Goal: Information Seeking & Learning: Learn about a topic

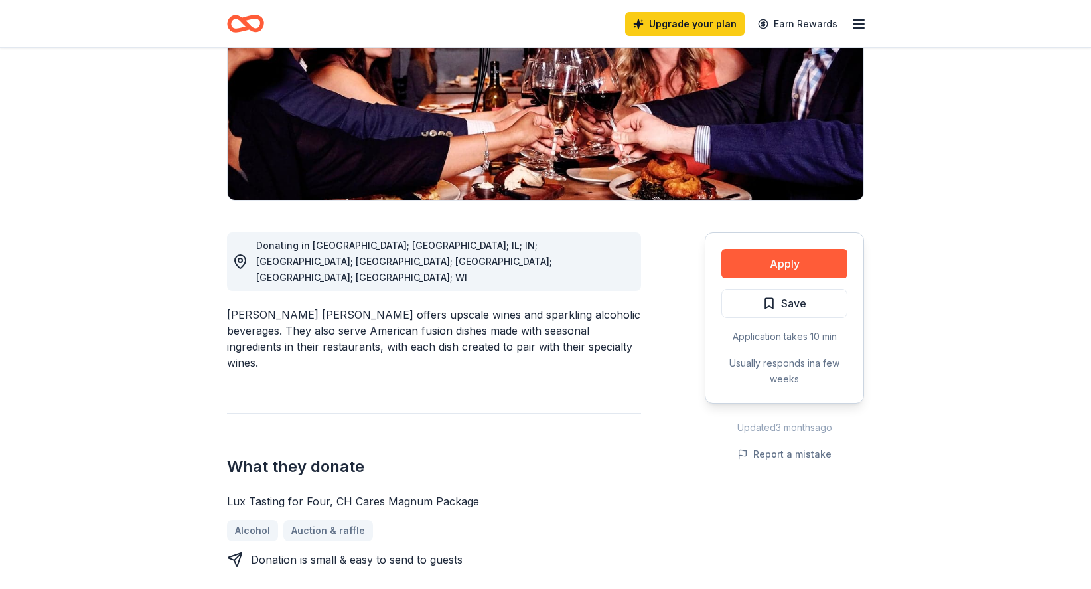
scroll to position [248, 0]
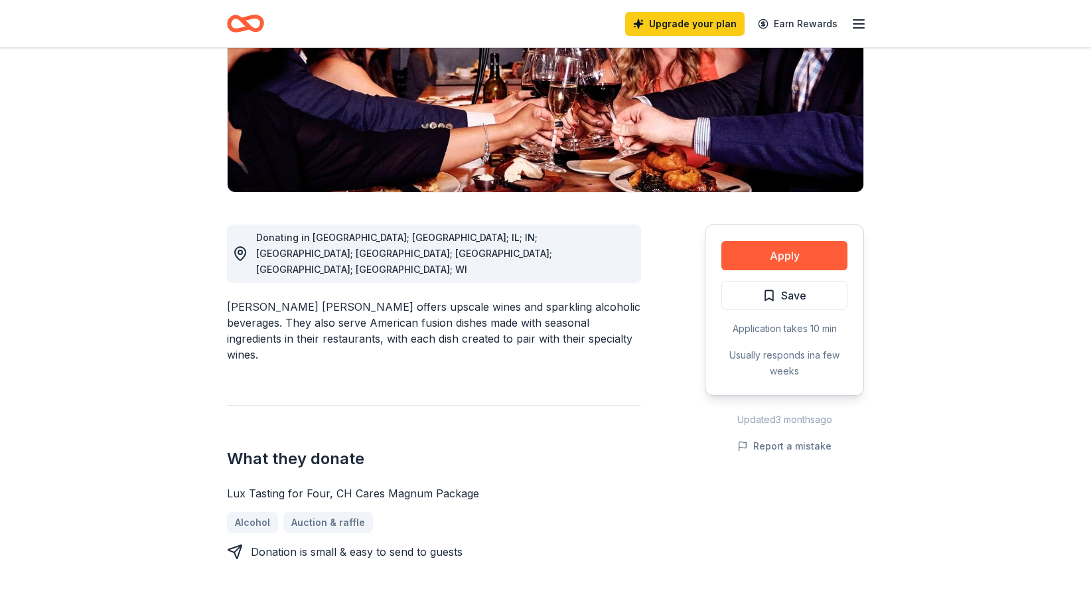
drag, startPoint x: 226, startPoint y: 408, endPoint x: 327, endPoint y: 408, distance: 100.9
drag, startPoint x: 222, startPoint y: 402, endPoint x: 300, endPoint y: 401, distance: 78.3
click at [231, 485] on div "Lux Tasting for Four, CH Cares Magnum Package" at bounding box center [434, 493] width 414 height 16
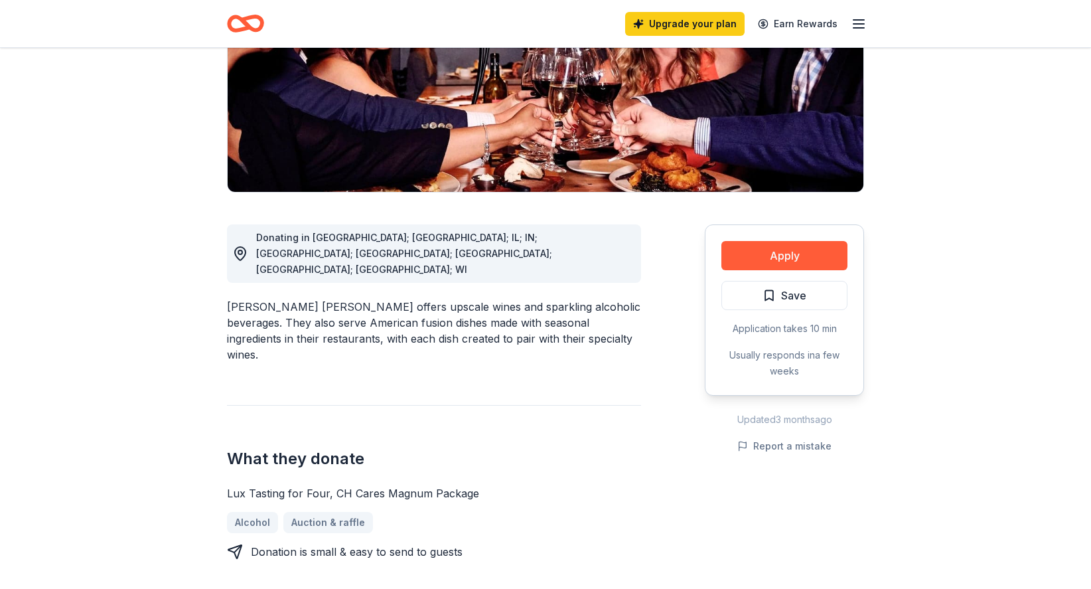
click at [231, 485] on div "Lux Tasting for Four, CH Cares Magnum Package" at bounding box center [434, 493] width 414 height 16
drag, startPoint x: 231, startPoint y: 409, endPoint x: 499, endPoint y: 395, distance: 268.5
click at [527, 405] on div "What they donate Lux Tasting for Four, CH Cares Magnum Package Alcohol Auction …" at bounding box center [434, 482] width 414 height 155
drag, startPoint x: 416, startPoint y: 405, endPoint x: 328, endPoint y: 402, distance: 87.7
click at [323, 485] on div "Lux Tasting for Four, CH Cares Magnum Package" at bounding box center [434, 493] width 414 height 16
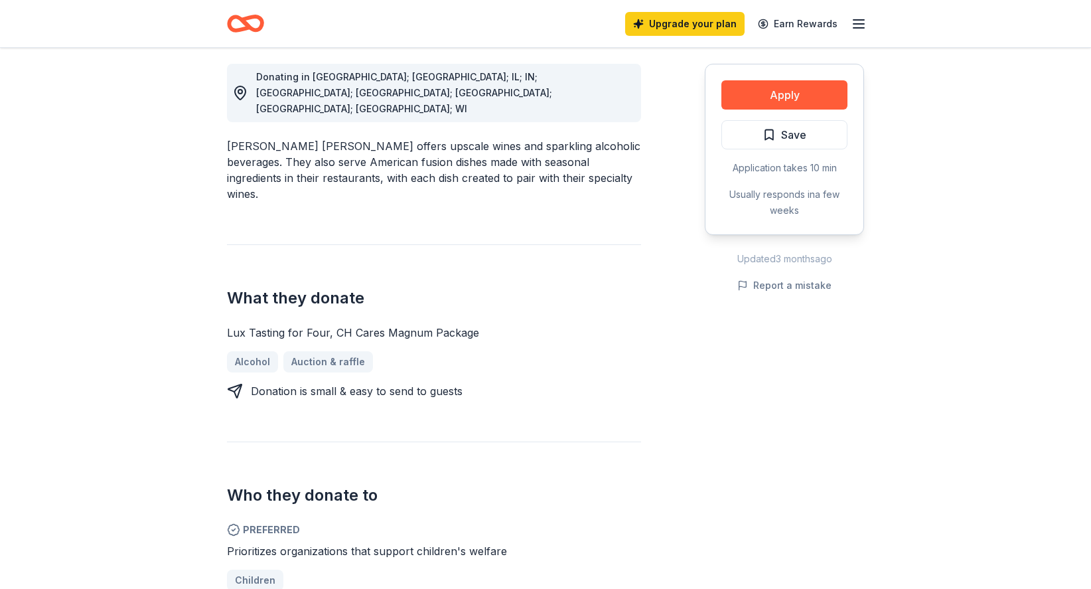
scroll to position [411, 0]
drag, startPoint x: 227, startPoint y: 240, endPoint x: 518, endPoint y: 240, distance: 291.4
click at [518, 323] on div "Lux Tasting for Four, CH Cares Magnum Package" at bounding box center [434, 331] width 414 height 16
click at [468, 323] on div "Lux Tasting for Four, CH Cares Magnum Package" at bounding box center [434, 331] width 414 height 16
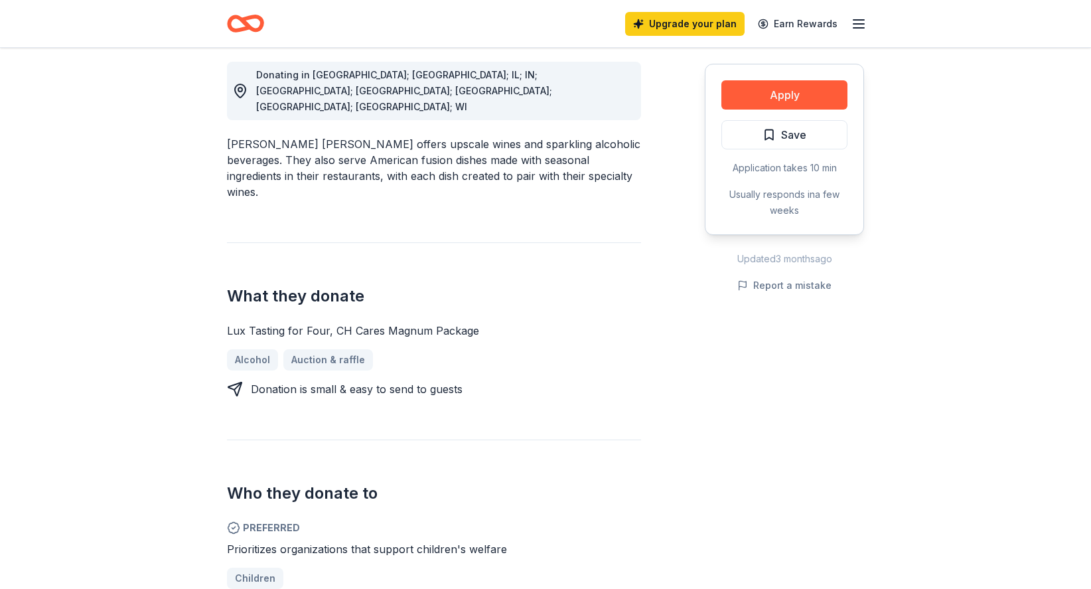
click at [468, 323] on div "Lux Tasting for Four, CH Cares Magnum Package" at bounding box center [434, 331] width 414 height 16
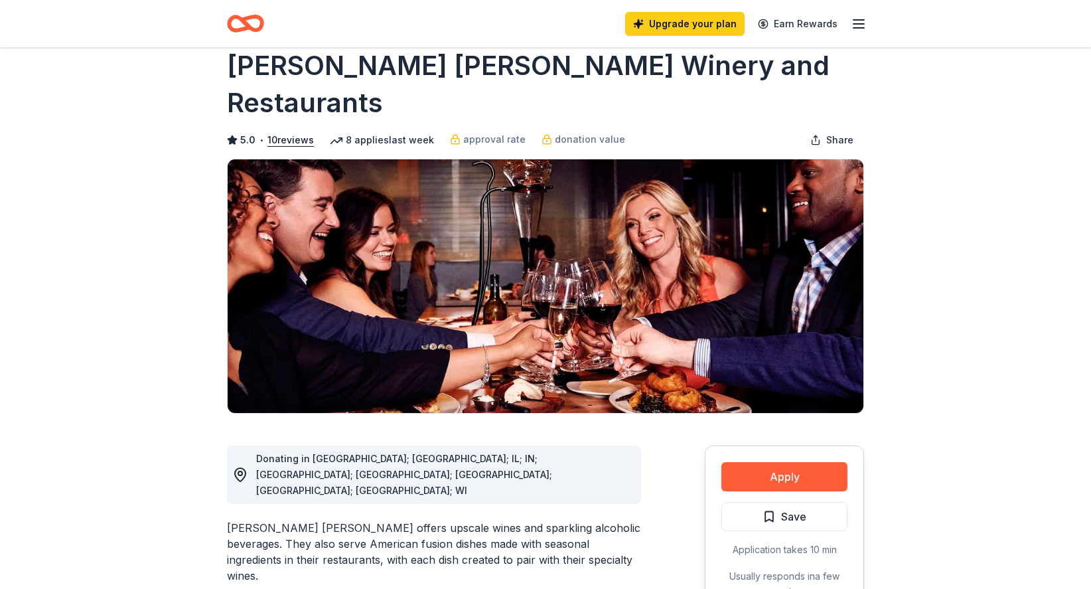
scroll to position [0, 0]
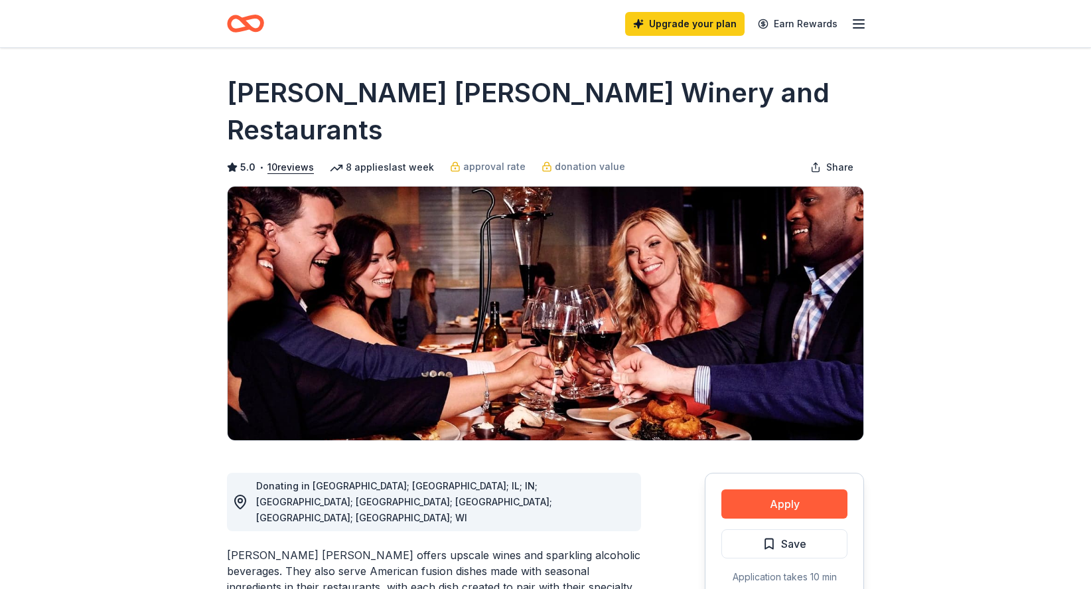
drag, startPoint x: 224, startPoint y: 92, endPoint x: 929, endPoint y: -74, distance: 723.4
click at [929, 0] on html "Upgrade your plan Earn Rewards Share Cooper's Hawk Winery and Restaurants 5.0 •…" at bounding box center [545, 294] width 1091 height 589
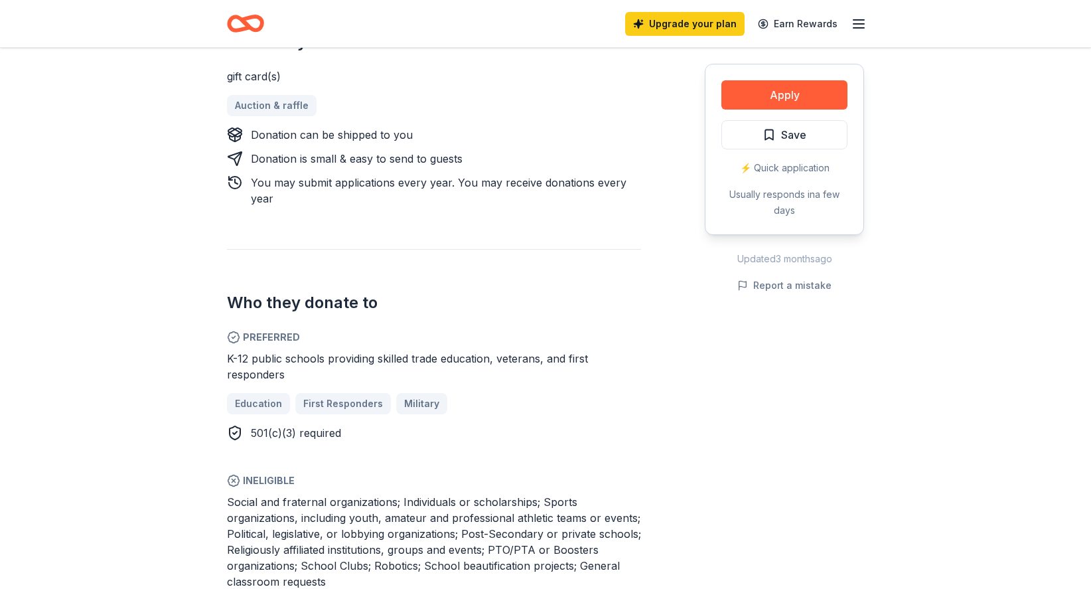
scroll to position [593, 0]
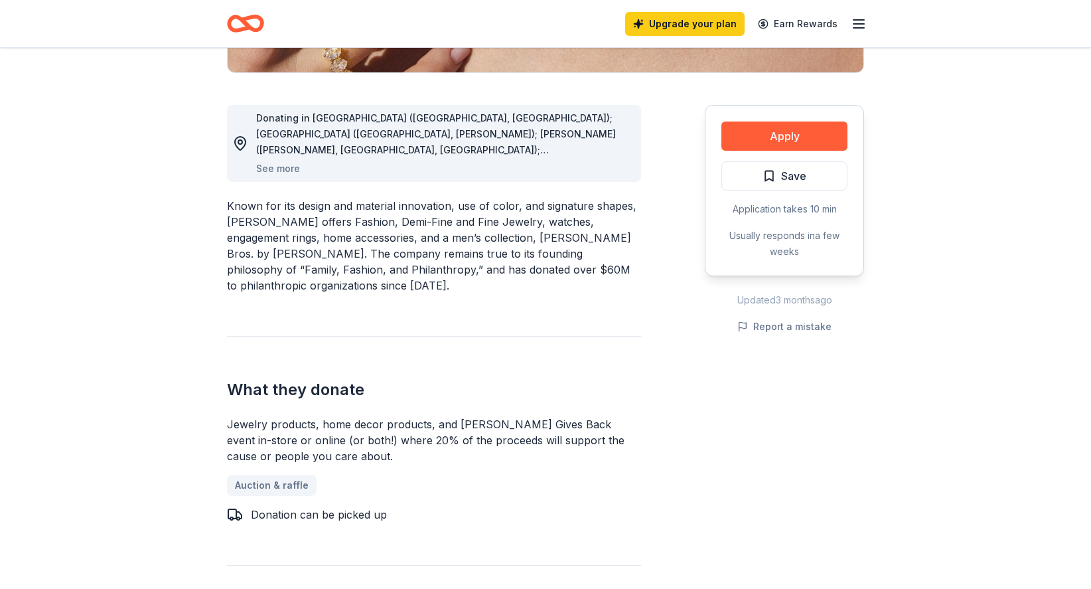
scroll to position [380, 0]
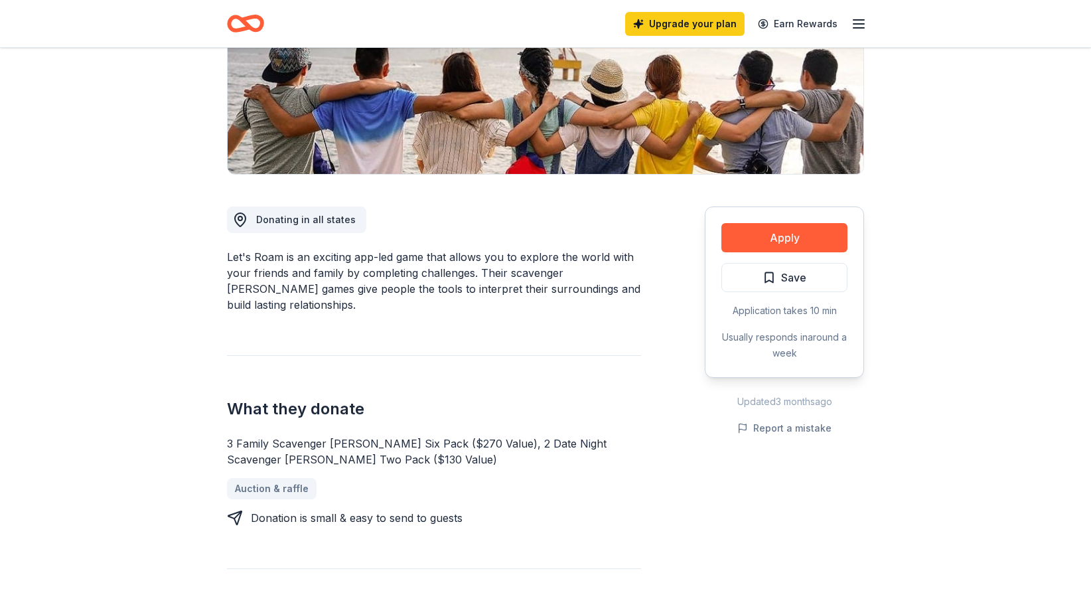
scroll to position [230, 0]
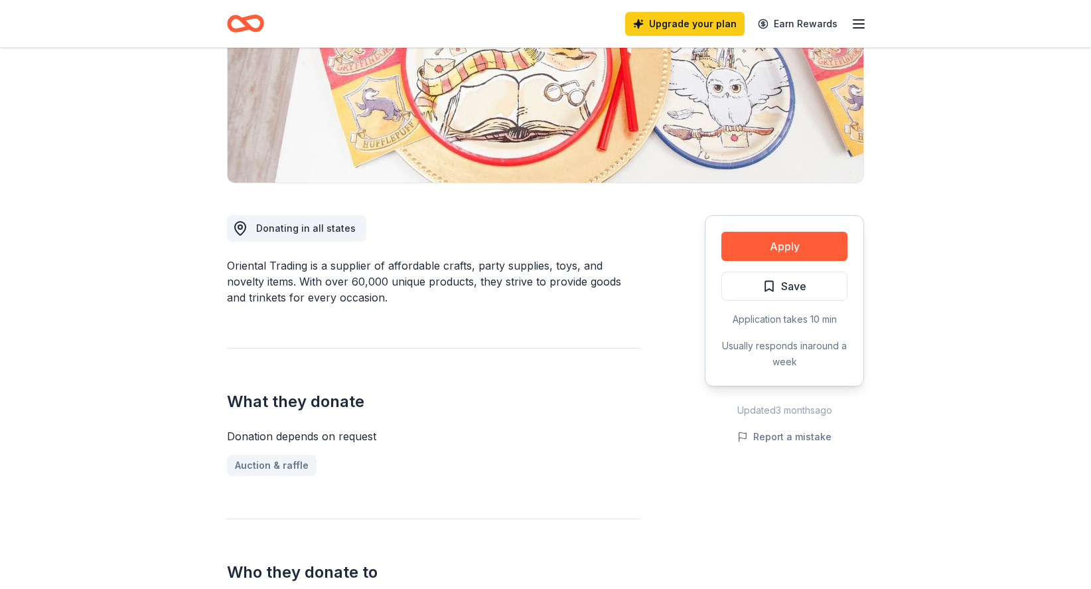
scroll to position [242, 0]
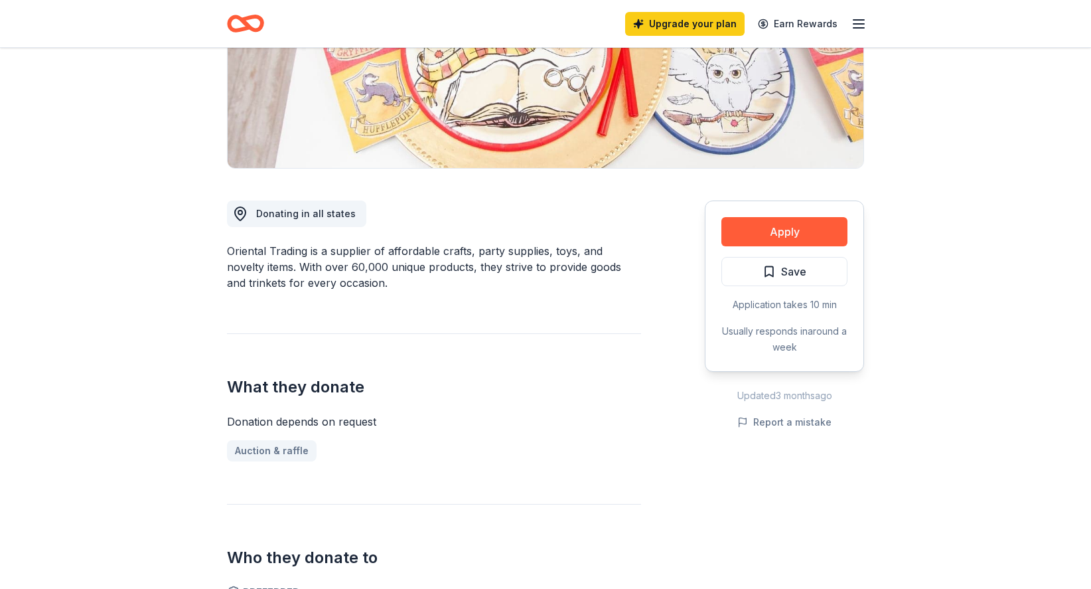
scroll to position [234, 0]
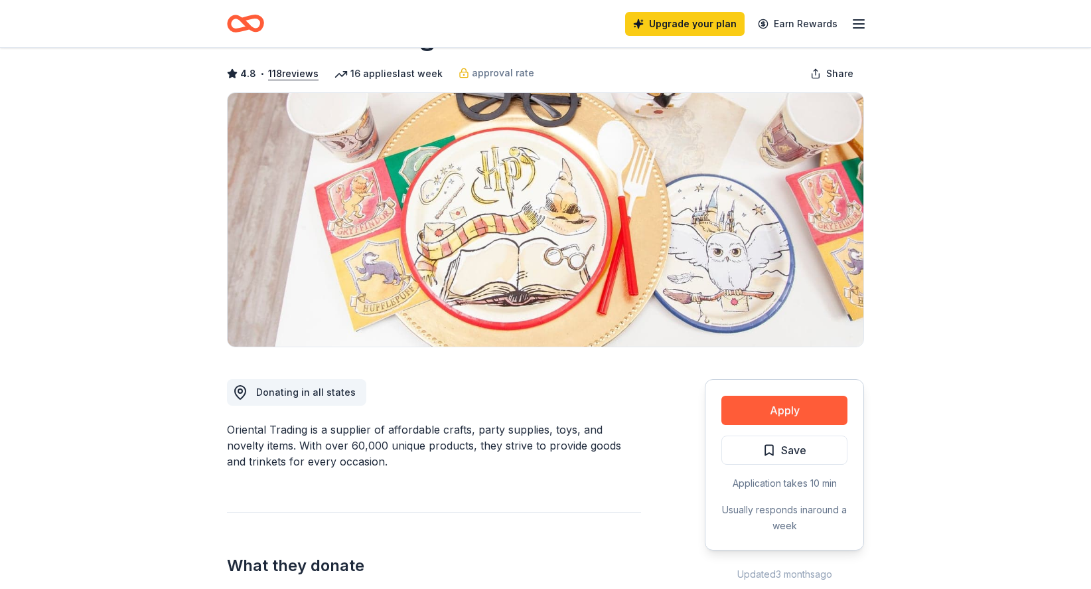
scroll to position [65, 0]
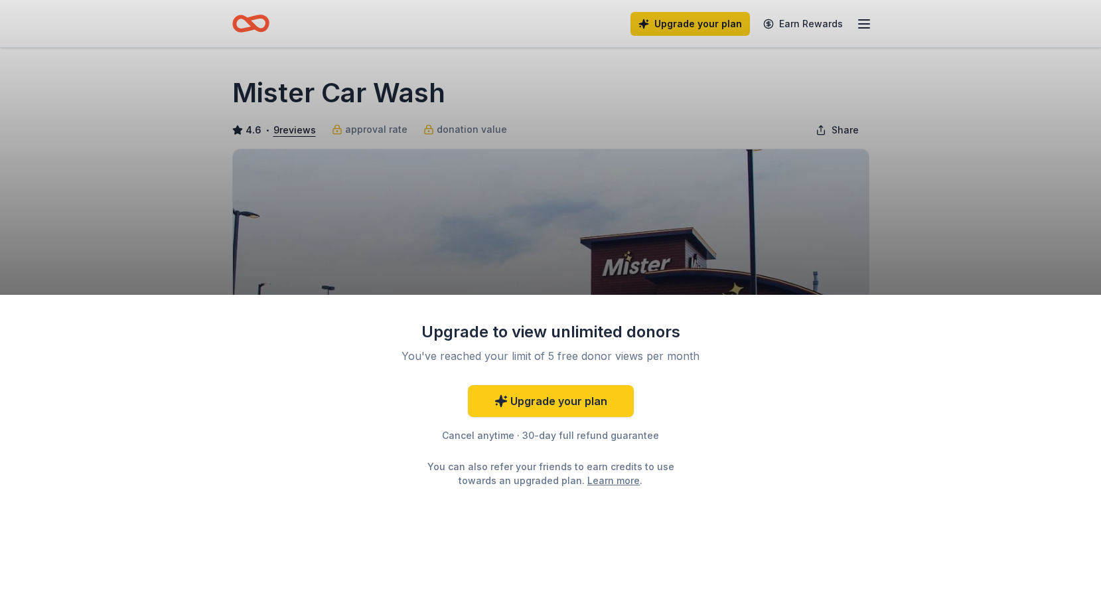
click at [557, 212] on div "Upgrade to view unlimited donors You've reached your limit of 5 free donor view…" at bounding box center [550, 294] width 1101 height 589
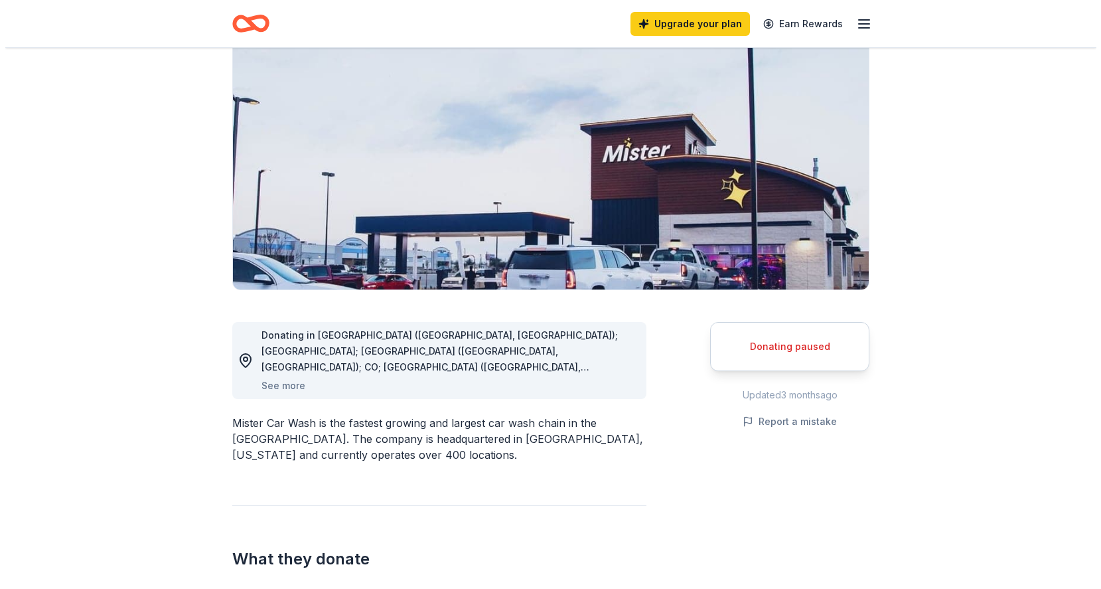
scroll to position [114, 0]
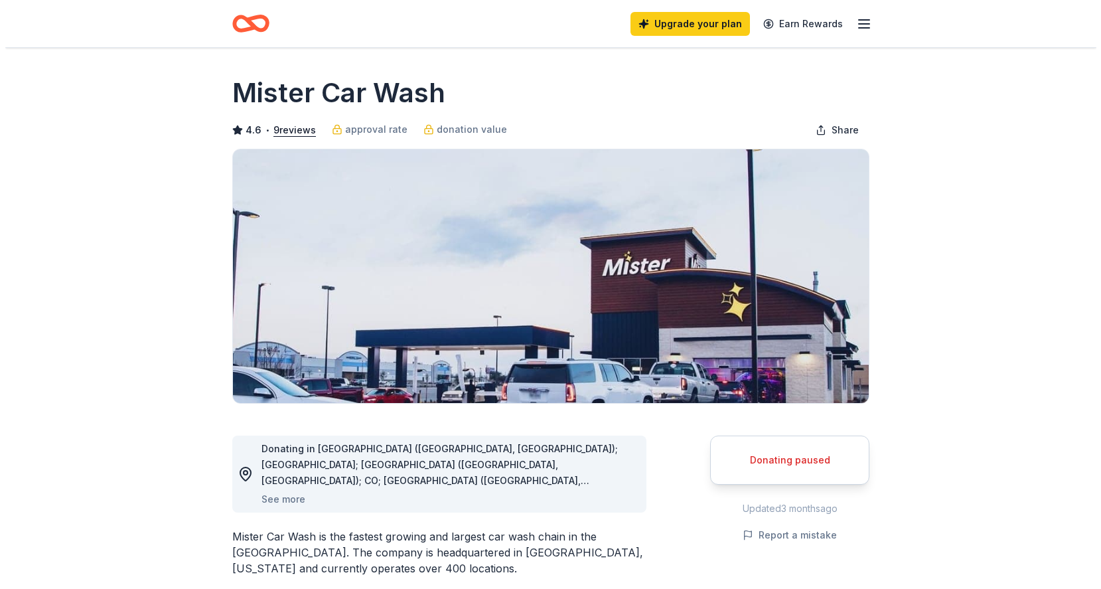
scroll to position [364, 0]
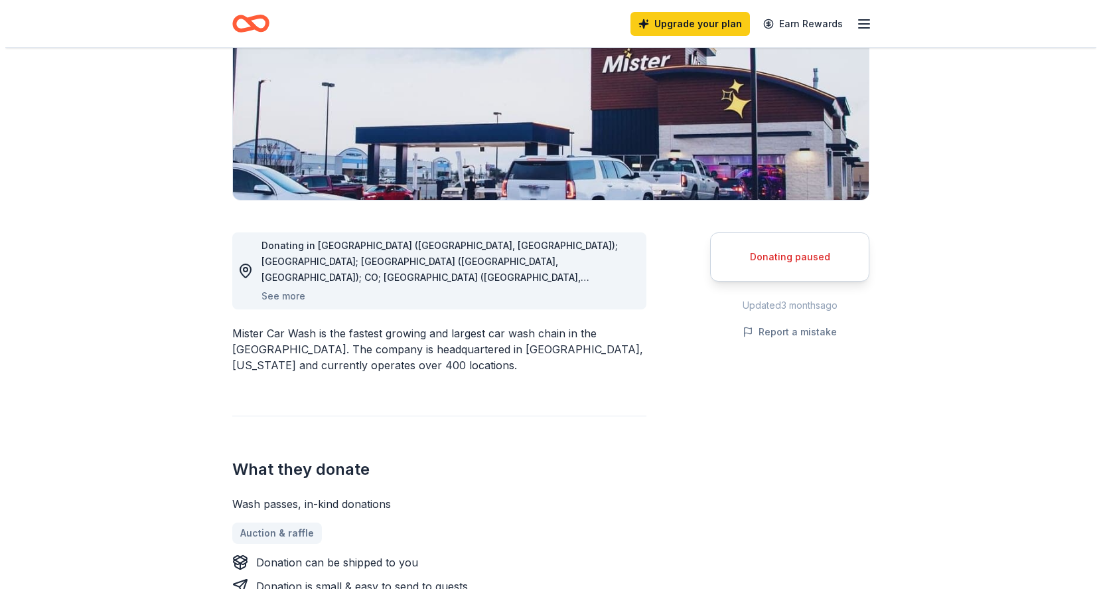
scroll to position [208, 0]
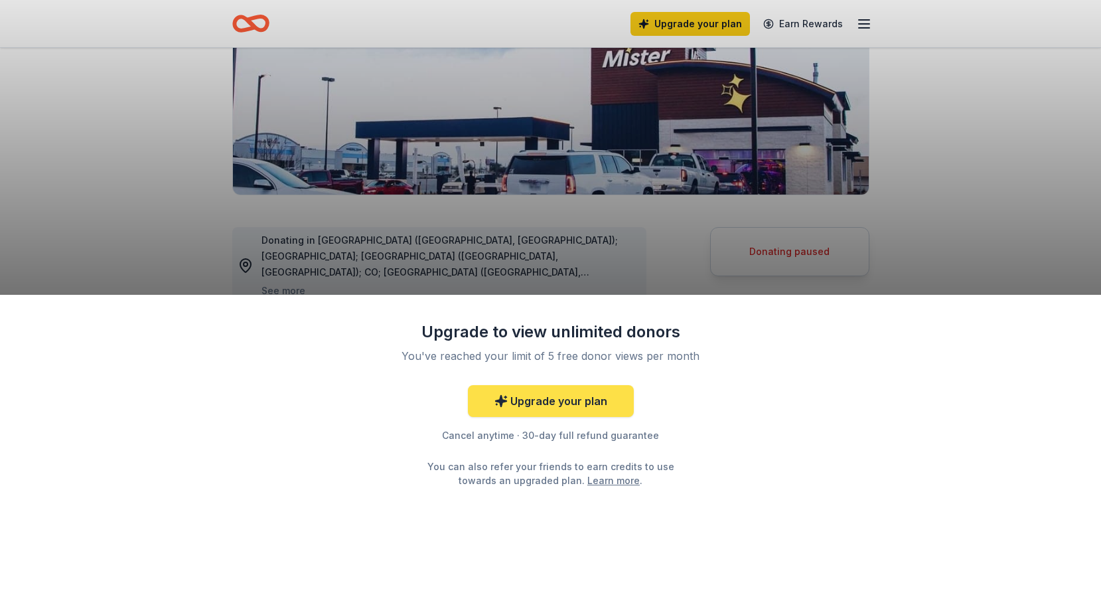
click at [538, 408] on link "Upgrade your plan" at bounding box center [551, 401] width 166 height 32
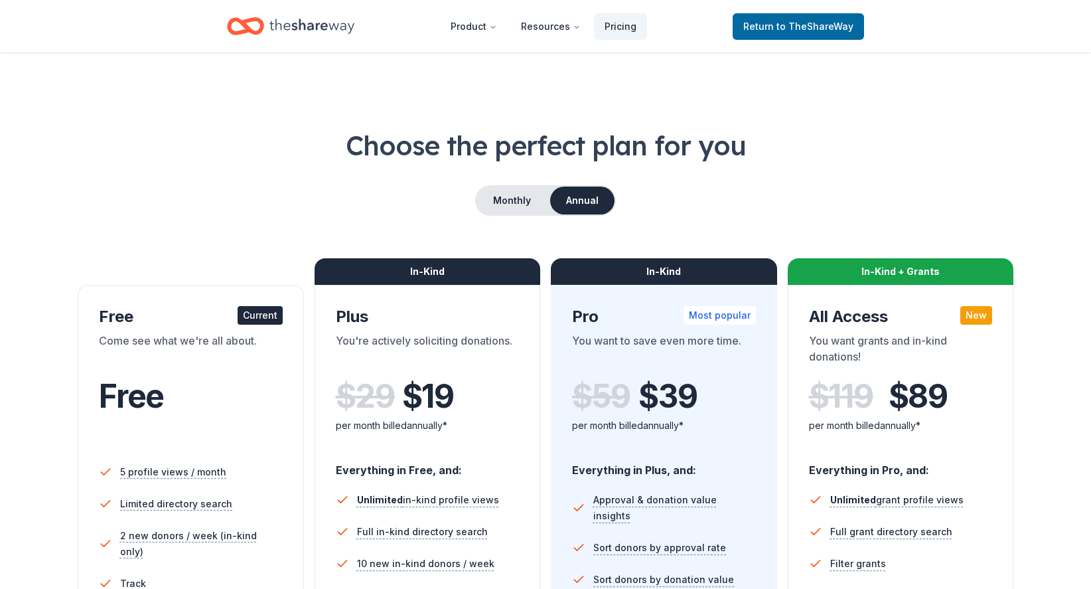
click at [587, 487] on li "Approval & donation value insights" at bounding box center [664, 508] width 184 height 48
click at [188, 323] on div "Free Current" at bounding box center [191, 316] width 184 height 21
click at [177, 380] on div "Free" at bounding box center [191, 396] width 184 height 37
drag, startPoint x: 177, startPoint y: 380, endPoint x: 196, endPoint y: 368, distance: 22.1
click at [178, 378] on div "Free" at bounding box center [191, 396] width 184 height 37
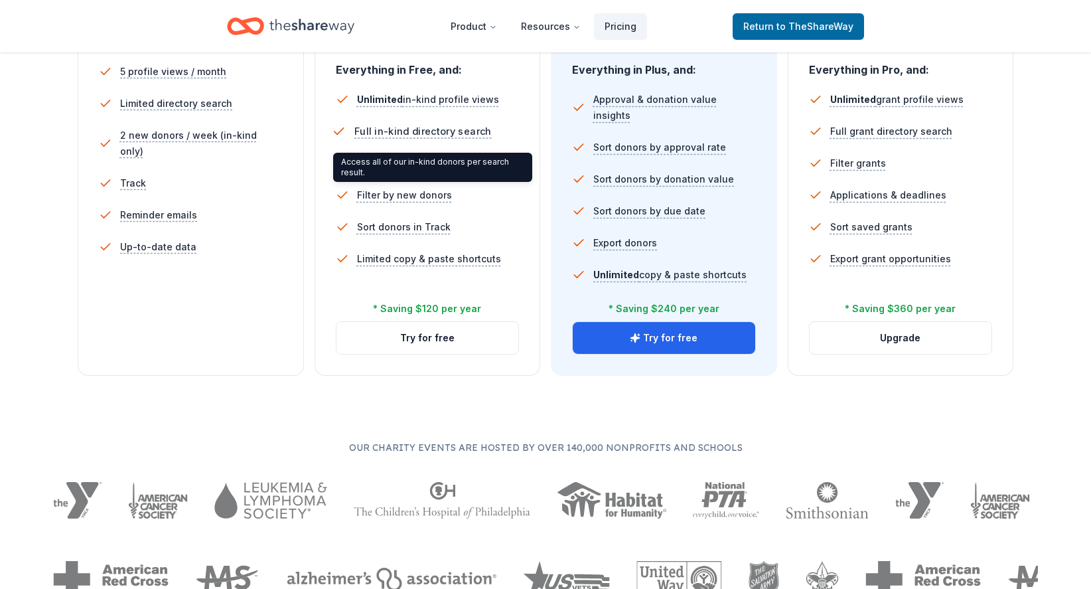
scroll to position [462, 0]
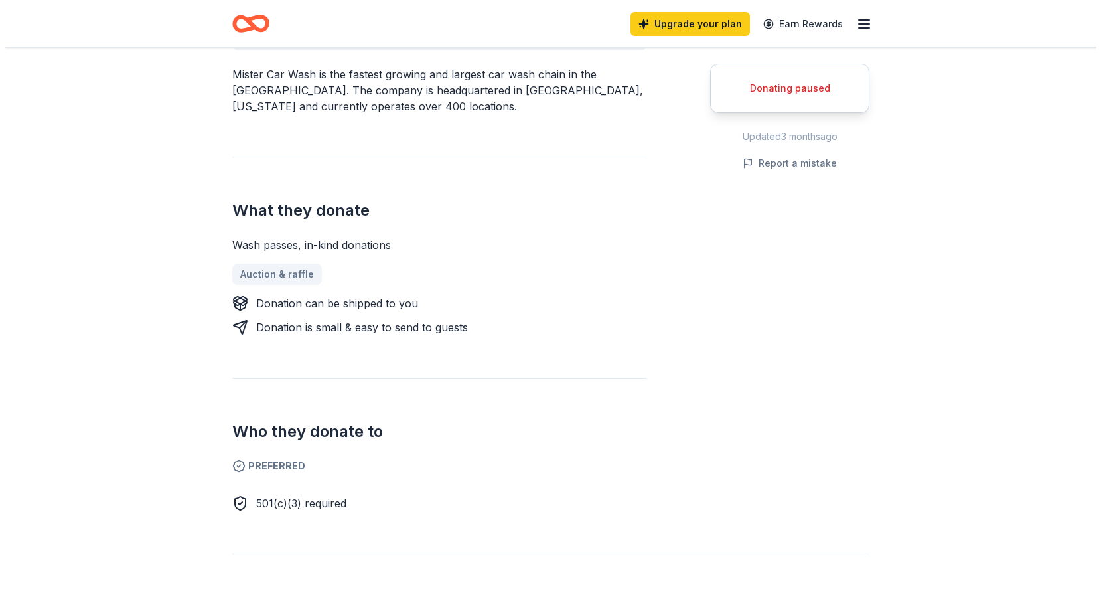
scroll to position [208, 0]
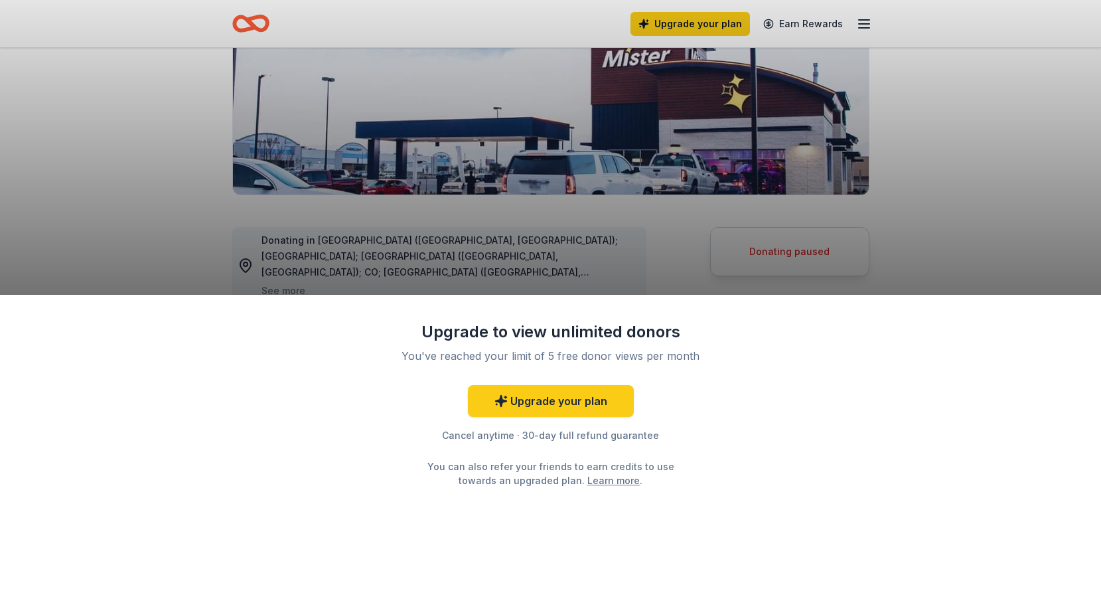
click at [607, 257] on div "Upgrade to view unlimited donors You've reached your limit of 5 free donor view…" at bounding box center [550, 294] width 1101 height 589
drag, startPoint x: 607, startPoint y: 257, endPoint x: 808, endPoint y: 93, distance: 259.0
click at [611, 254] on div "Upgrade to view unlimited donors You've reached your limit of 5 free donor view…" at bounding box center [550, 294] width 1101 height 589
drag, startPoint x: 814, startPoint y: 27, endPoint x: 854, endPoint y: 1, distance: 48.1
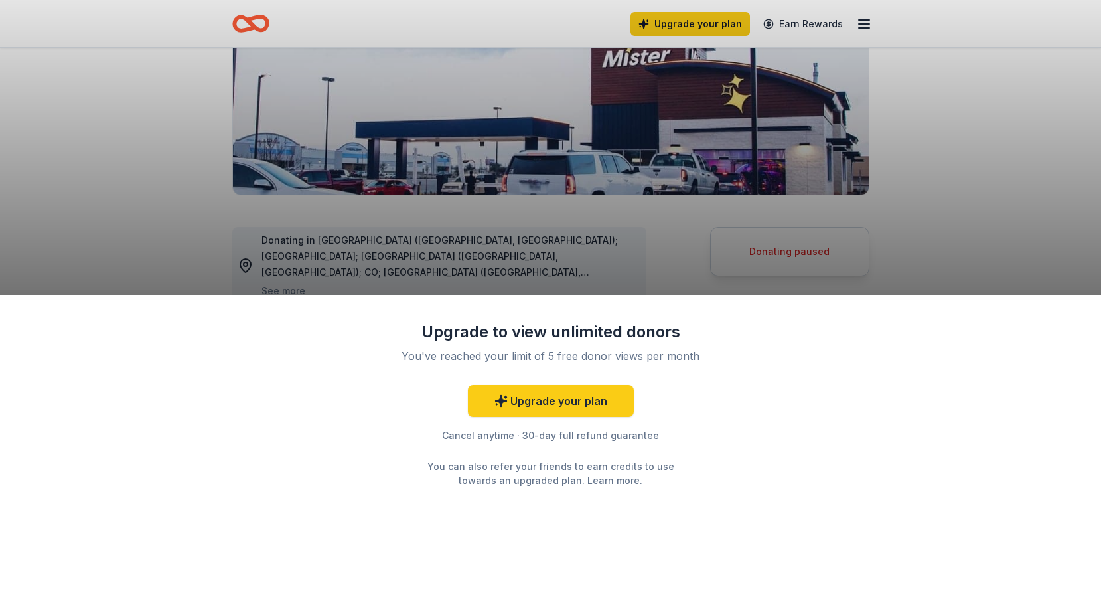
click at [817, 24] on div "Upgrade to view unlimited donors You've reached your limit of 5 free donor view…" at bounding box center [550, 294] width 1101 height 589
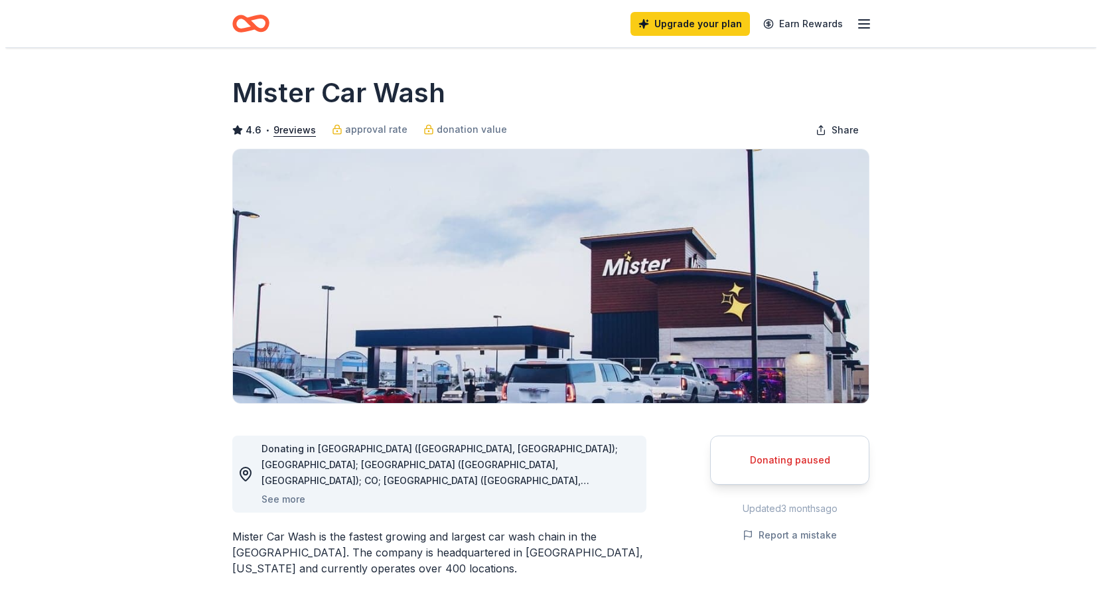
scroll to position [469, 0]
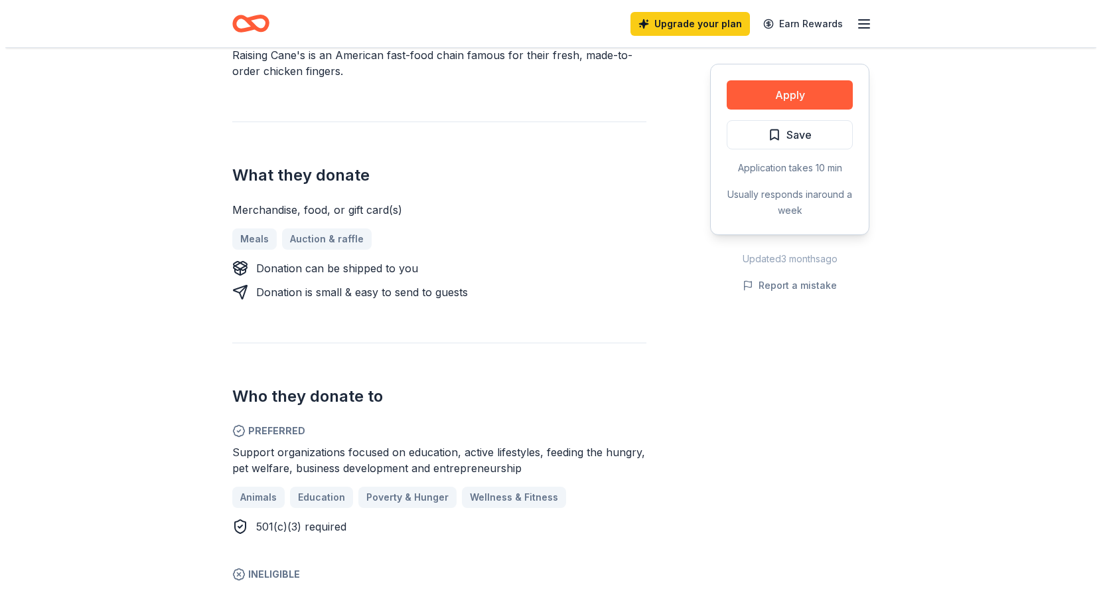
scroll to position [550, 0]
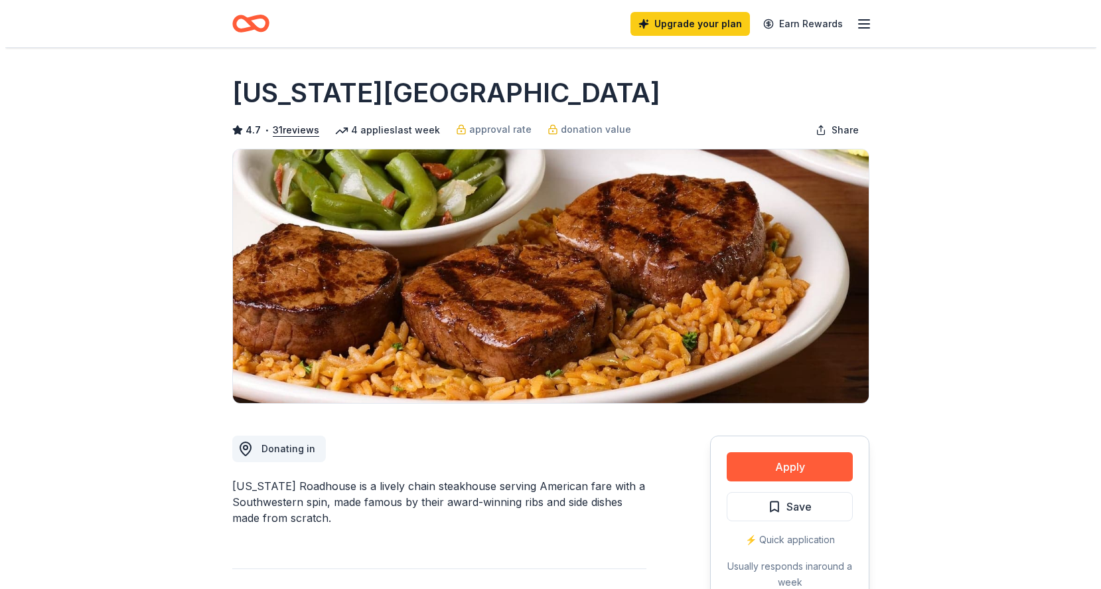
scroll to position [525, 0]
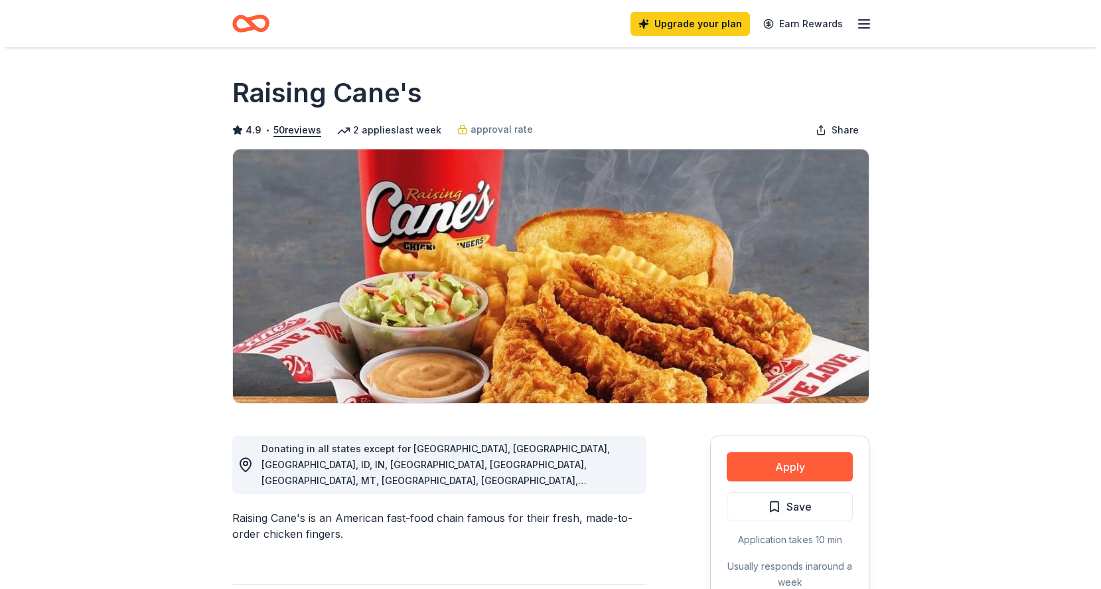
scroll to position [260, 0]
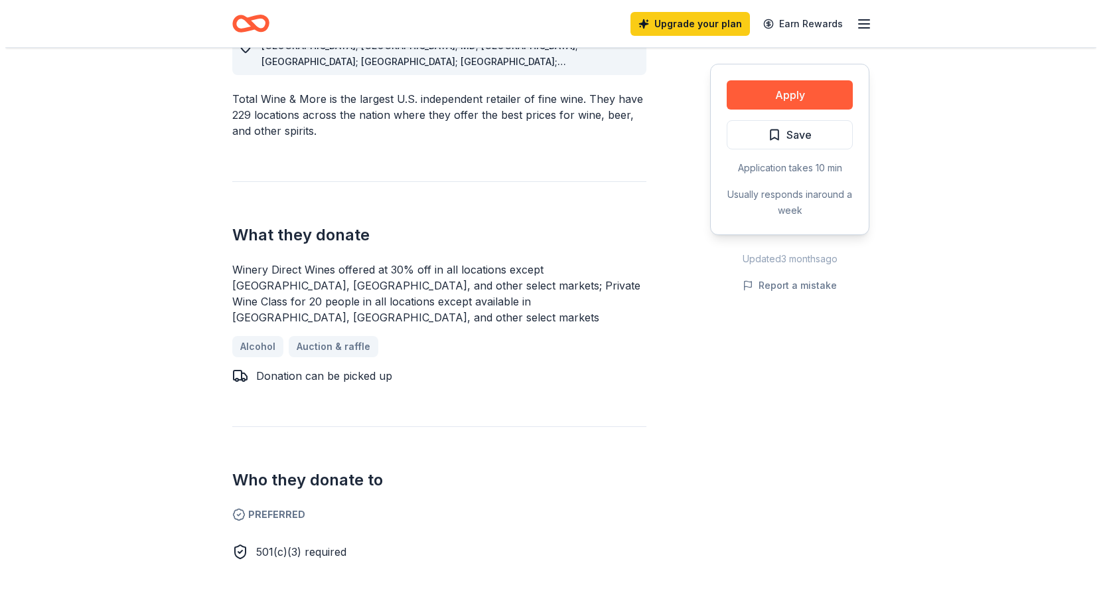
scroll to position [645, 0]
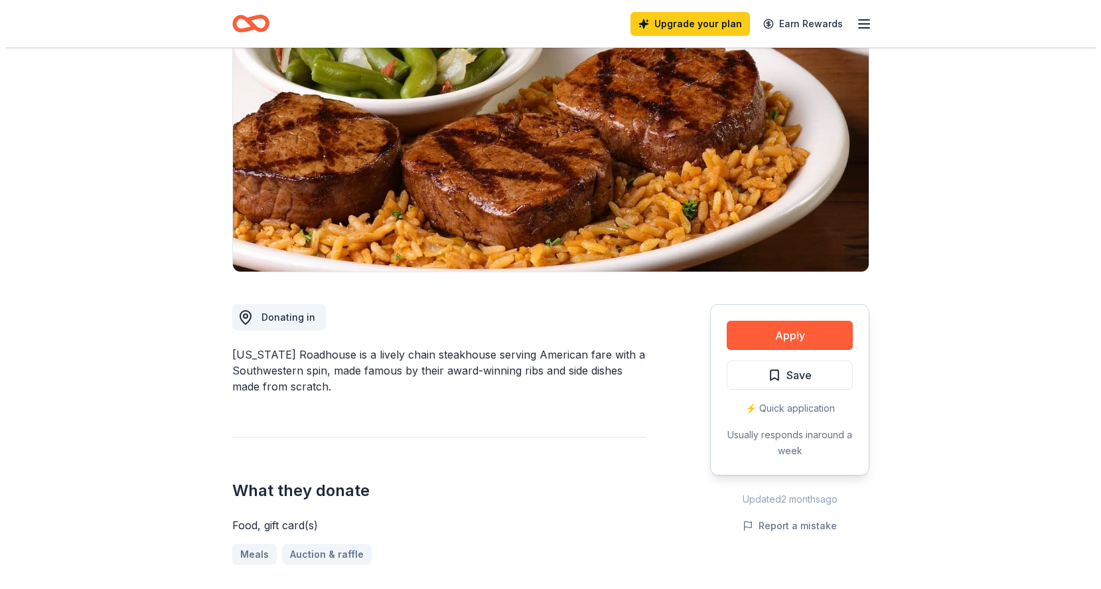
scroll to position [137, 0]
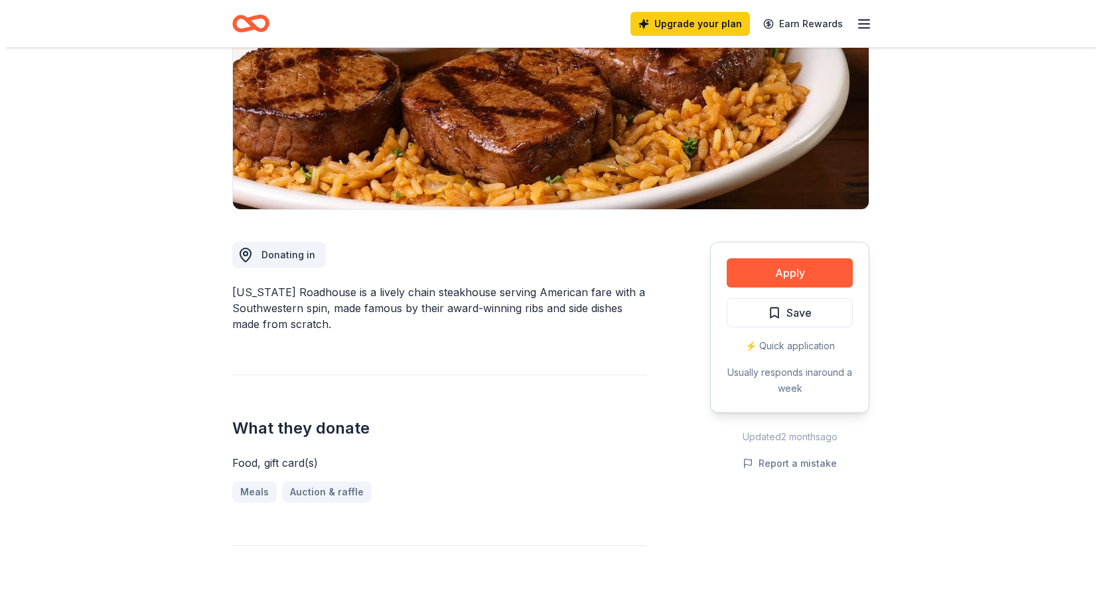
scroll to position [204, 0]
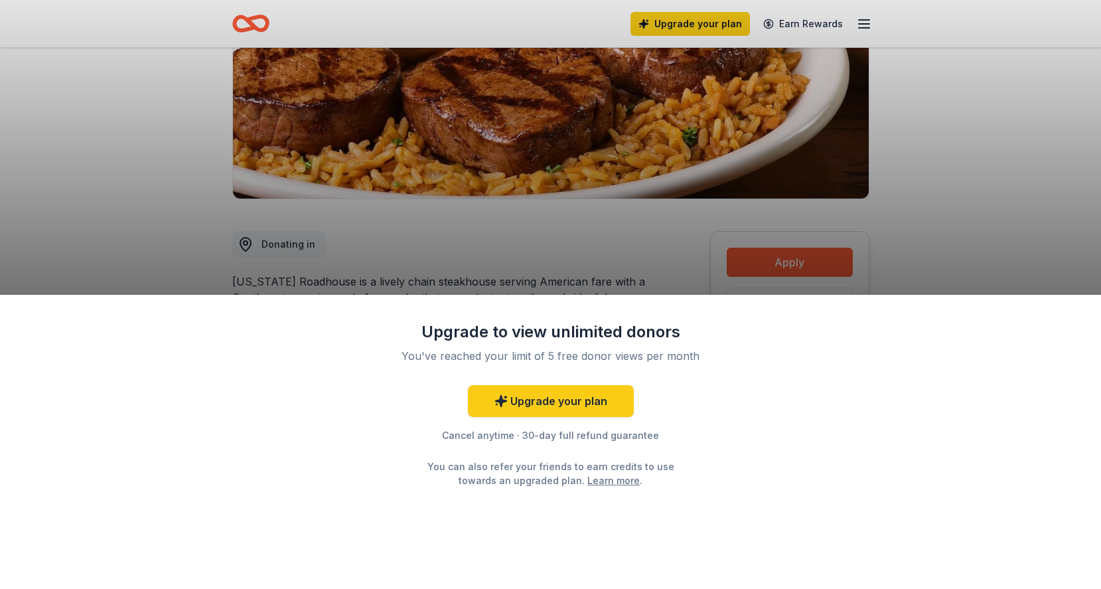
drag, startPoint x: 757, startPoint y: 29, endPoint x: 712, endPoint y: 38, distance: 46.7
click at [757, 29] on div "Upgrade to view unlimited donors You've reached your limit of 5 free donor view…" at bounding box center [550, 294] width 1101 height 589
drag, startPoint x: 651, startPoint y: 161, endPoint x: 642, endPoint y: 204, distance: 44.0
click at [642, 204] on div "Upgrade to view unlimited donors You've reached your limit of 5 free donor view…" at bounding box center [550, 294] width 1101 height 589
drag, startPoint x: 623, startPoint y: 242, endPoint x: 940, endPoint y: 54, distance: 369.1
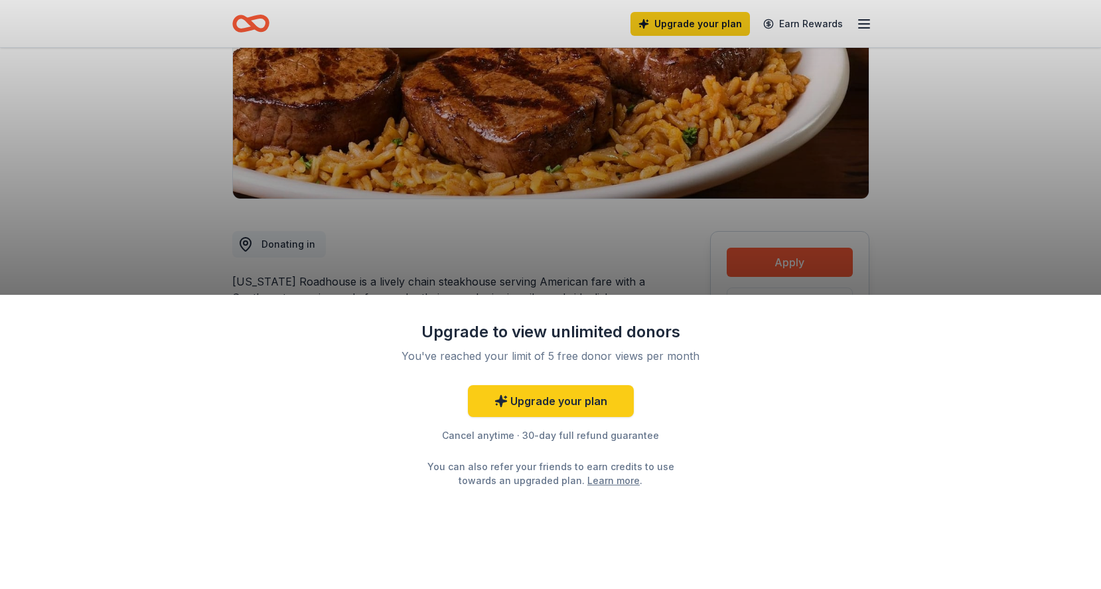
click at [636, 234] on div "Upgrade to view unlimited donors You've reached your limit of 5 free donor view…" at bounding box center [550, 294] width 1101 height 589
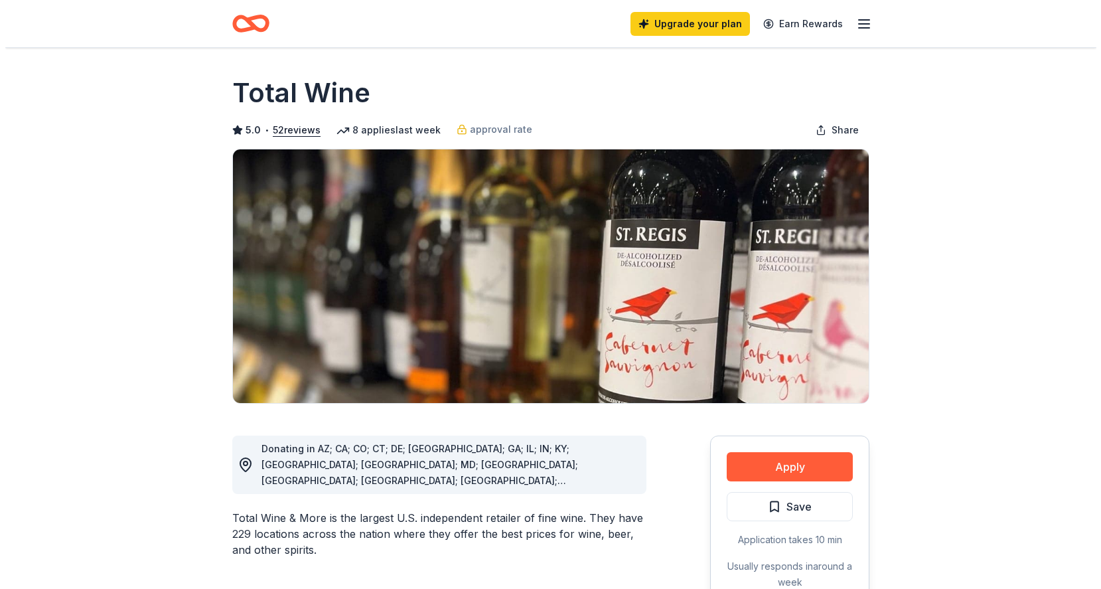
scroll to position [515, 0]
